Goal: Communication & Community: Share content

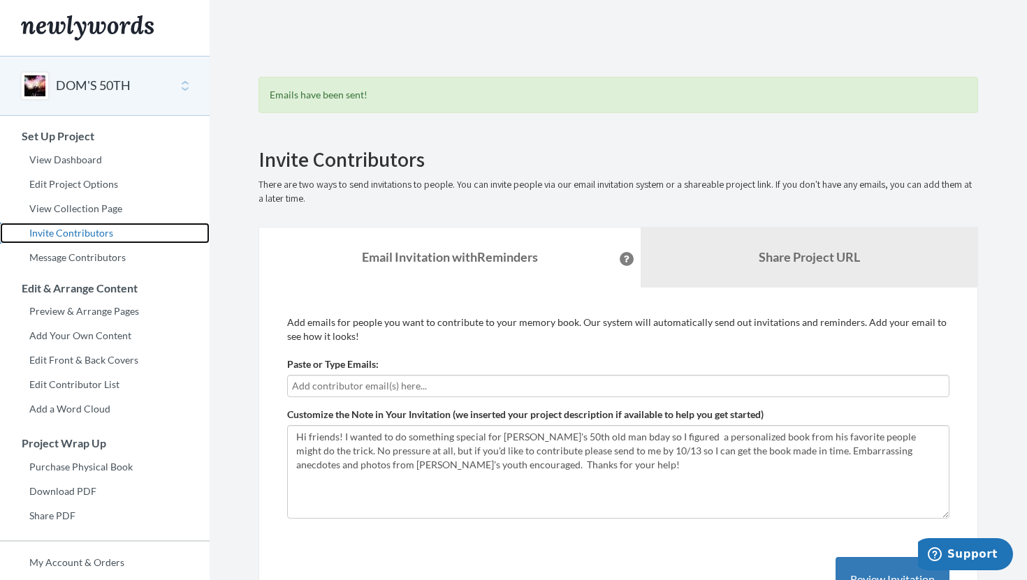
click at [85, 228] on link "Invite Contributors" at bounding box center [105, 233] width 210 height 21
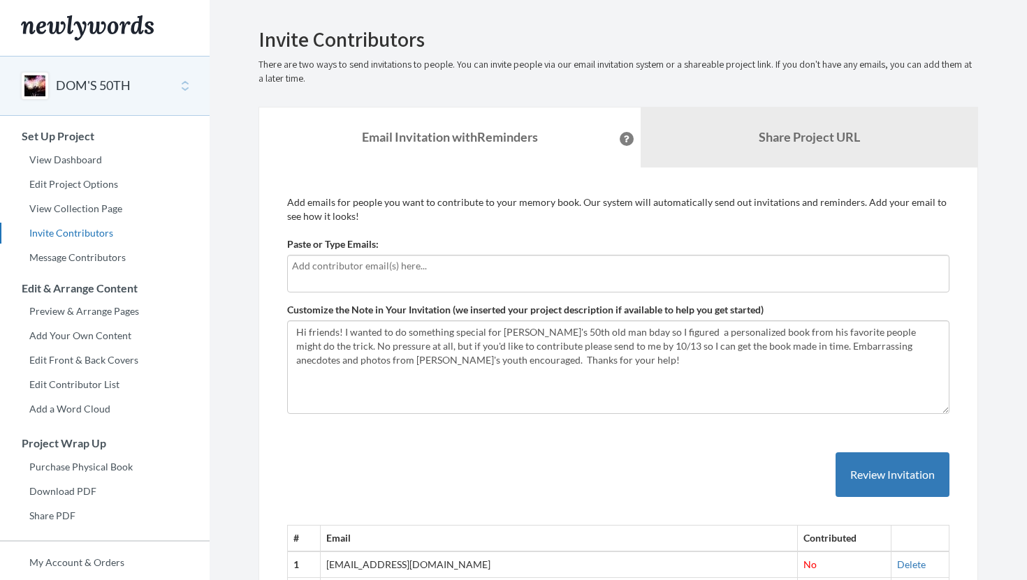
click at [340, 268] on input "text" at bounding box center [618, 265] width 652 height 15
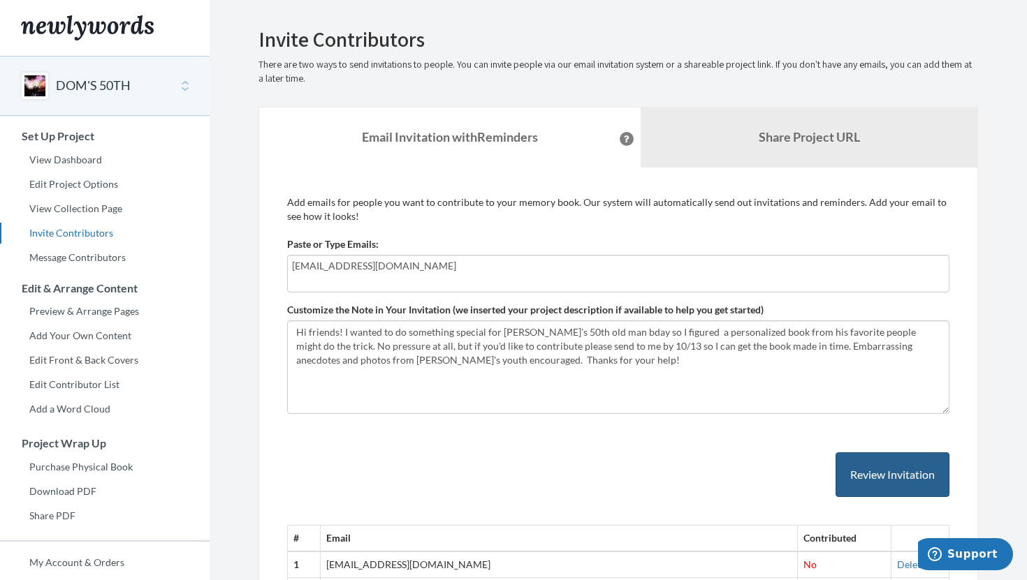
type input "vjsavini@yahoo.com"
click at [912, 471] on button "Review Invitation" at bounding box center [892, 475] width 114 height 45
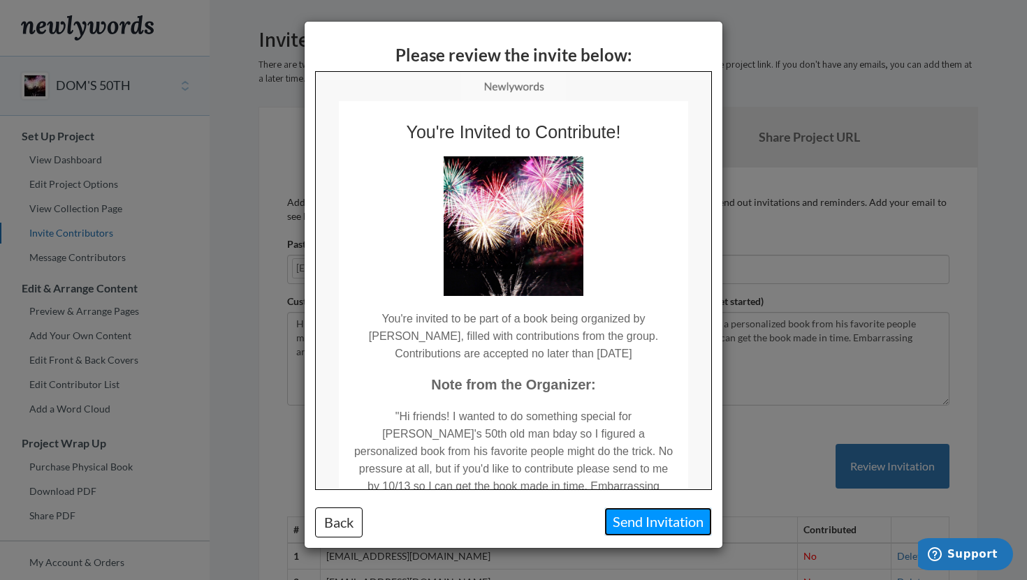
click at [659, 522] on button "Send Invitation" at bounding box center [658, 522] width 108 height 29
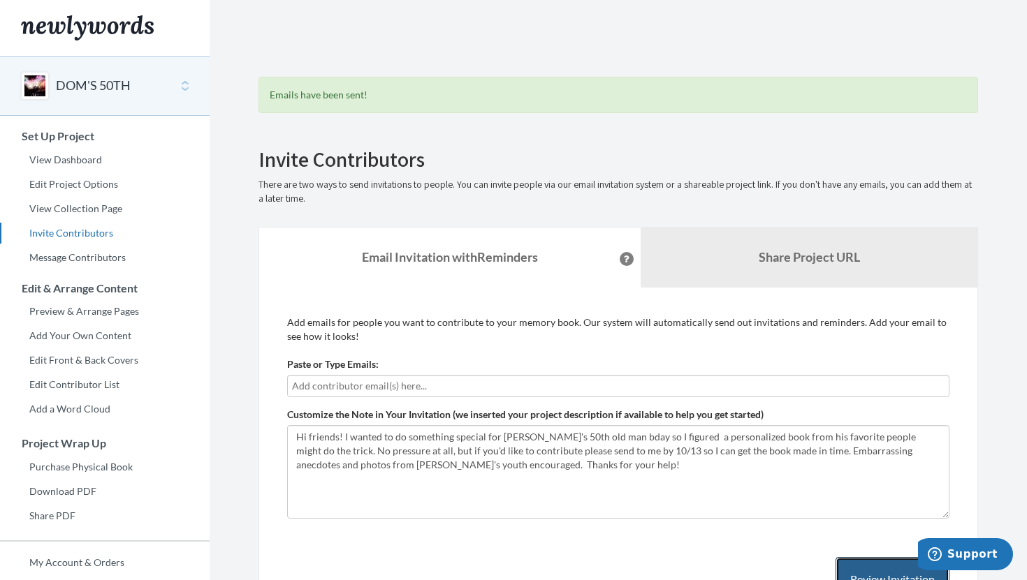
scroll to position [22, 0]
